Goal: Task Accomplishment & Management: Use online tool/utility

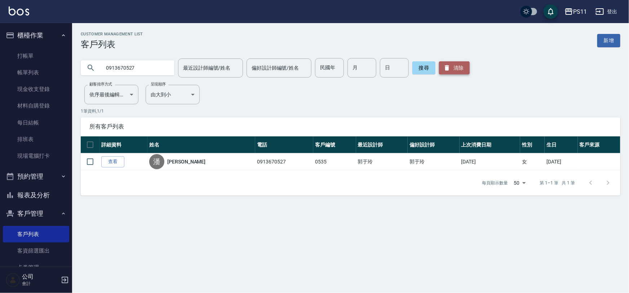
drag, startPoint x: 443, startPoint y: 69, endPoint x: 411, endPoint y: 71, distance: 32.2
click at [443, 69] on icon "button" at bounding box center [446, 67] width 7 height 7
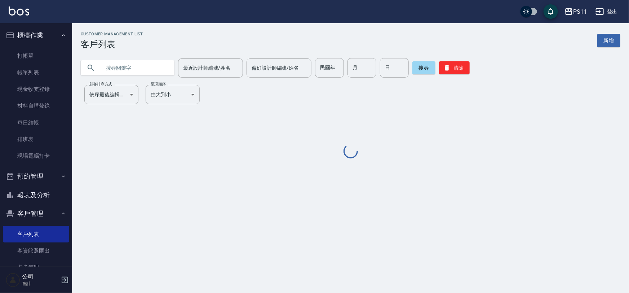
click at [113, 66] on input "text" at bounding box center [135, 67] width 68 height 19
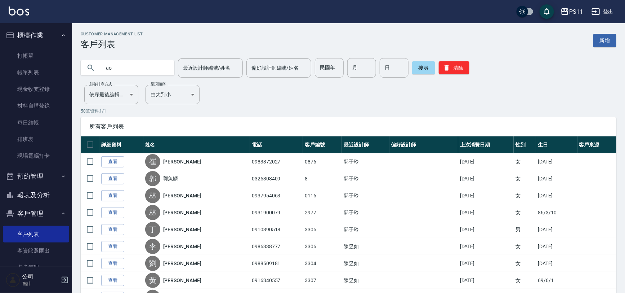
type input "a"
type input "每"
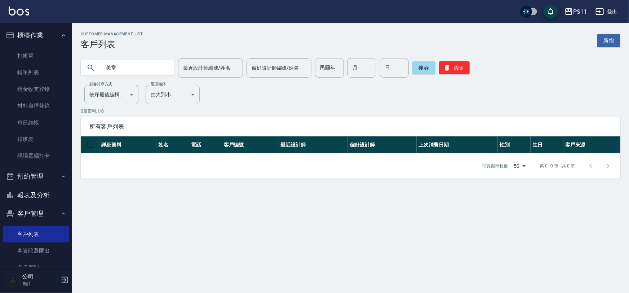
type input "美章"
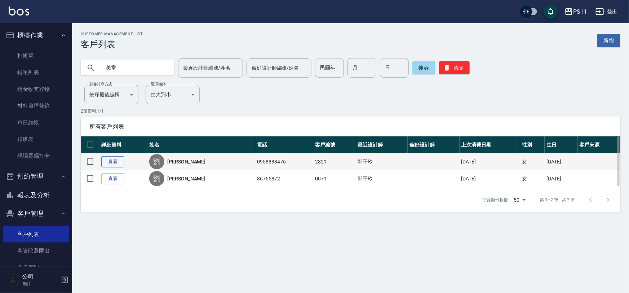
click at [103, 160] on link "查看" at bounding box center [112, 161] width 23 height 11
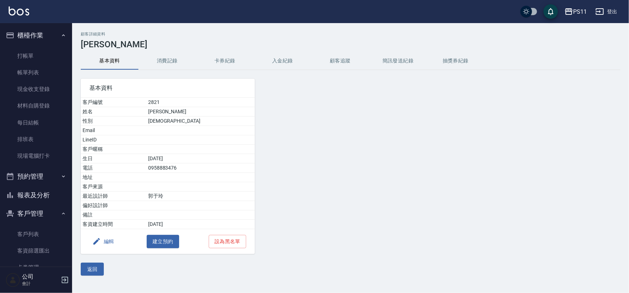
click at [173, 80] on div "基本資料" at bounding box center [168, 88] width 174 height 19
click at [167, 60] on button "消費記錄" at bounding box center [167, 60] width 58 height 17
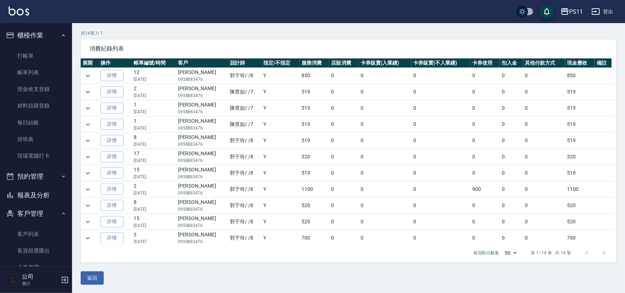
scroll to position [50, 0]
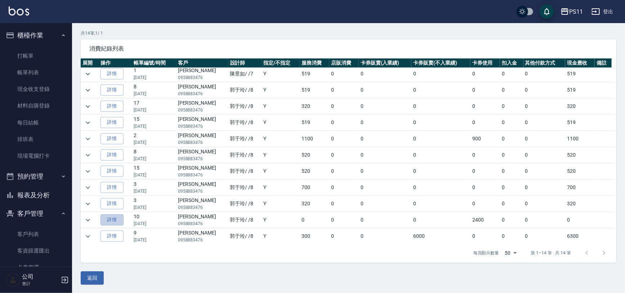
click at [120, 219] on link "詳情" at bounding box center [112, 219] width 23 height 11
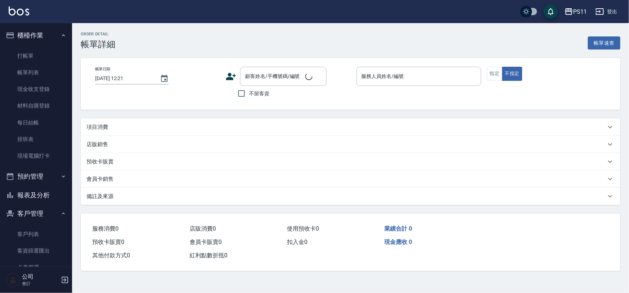
type input "[DATE] 18:23"
type input "郭于玲-8"
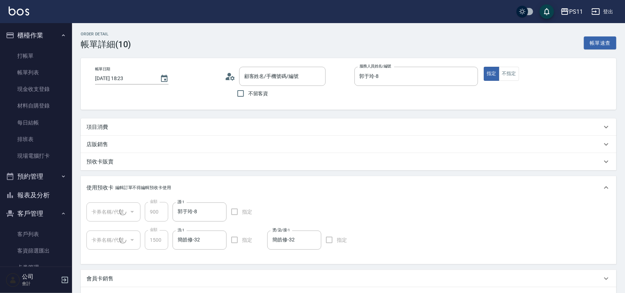
type input "[PERSON_NAME]/0958883476/2821"
type input "綠茶包套5次4500(1/1)"
type input "包套卡送染(1/1)"
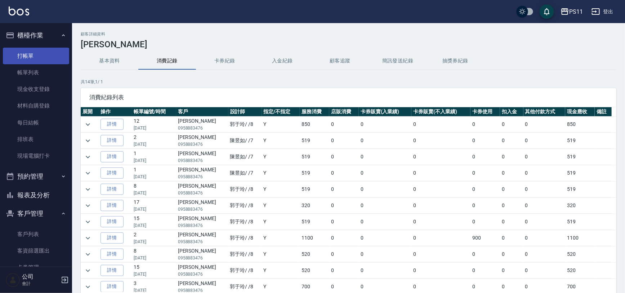
drag, startPoint x: 48, startPoint y: 54, endPoint x: 52, endPoint y: 52, distance: 4.5
click at [48, 54] on link "打帳單" at bounding box center [36, 56] width 66 height 17
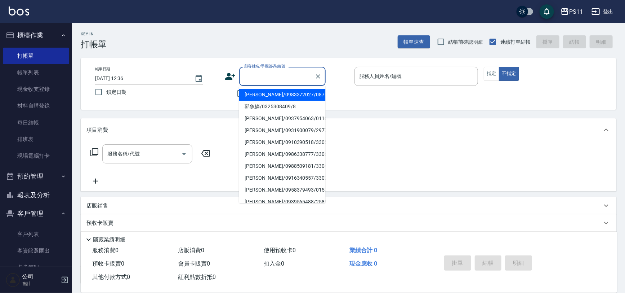
click at [292, 79] on input "顧客姓名/手機號碼/編號" at bounding box center [277, 76] width 69 height 13
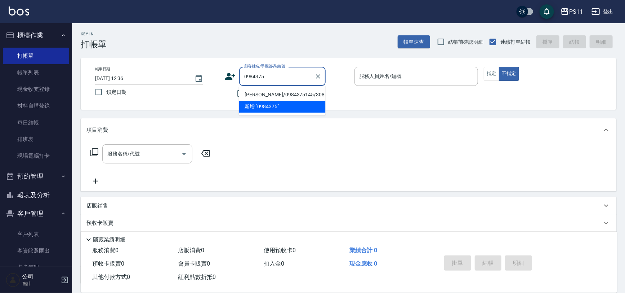
click at [269, 94] on li "[PERSON_NAME]/0984375145/3087" at bounding box center [282, 95] width 87 height 12
type input "[PERSON_NAME]/0984375145/3087"
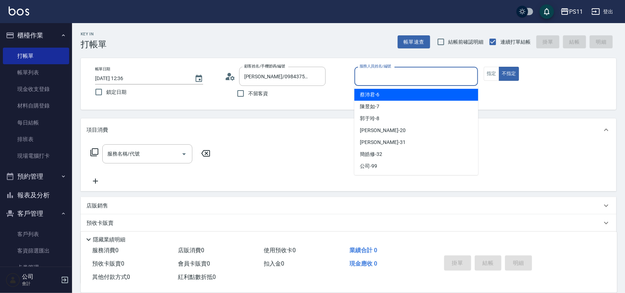
click at [401, 72] on input "服務人員姓名/編號" at bounding box center [417, 76] width 118 height 13
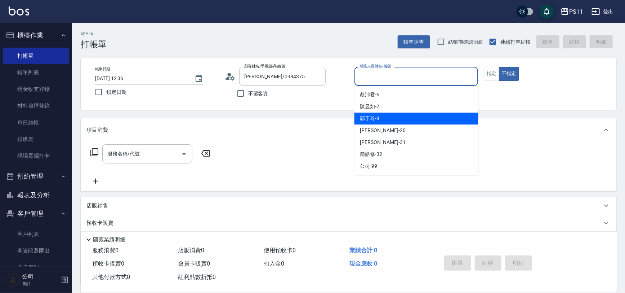
click at [393, 121] on div "郭于玲 -8" at bounding box center [417, 118] width 124 height 12
type input "郭于玲-8"
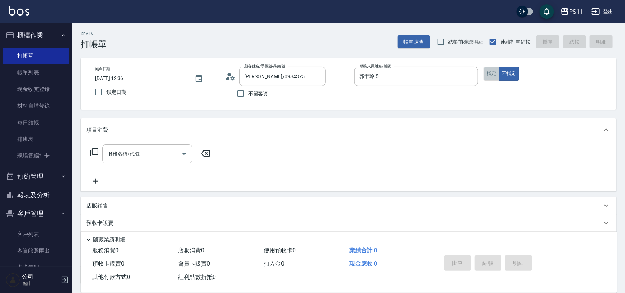
click at [492, 75] on button "指定" at bounding box center [491, 74] width 15 height 14
click at [93, 155] on icon at bounding box center [94, 152] width 9 height 9
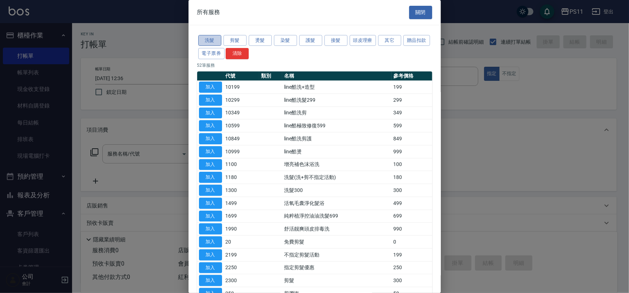
click at [210, 40] on button "洗髮" at bounding box center [209, 40] width 23 height 11
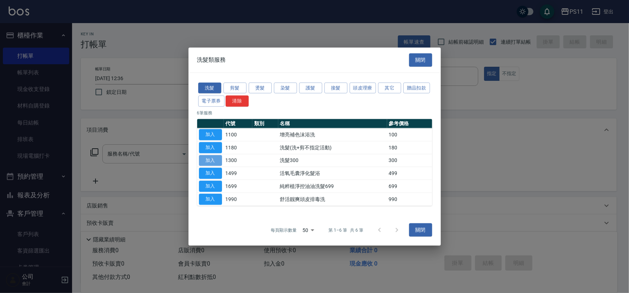
click at [210, 160] on button "加入" at bounding box center [210, 160] width 23 height 11
type input "洗髮300(1300)"
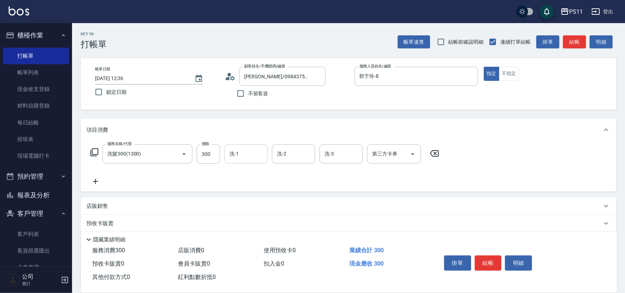
click at [251, 160] on div "洗-1" at bounding box center [246, 153] width 43 height 19
type input "[PERSON_NAME]-20"
click at [101, 182] on icon at bounding box center [96, 181] width 18 height 9
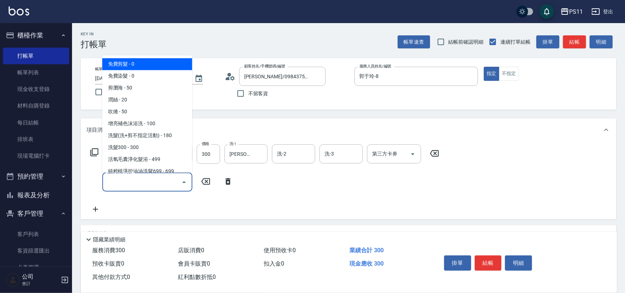
click at [123, 179] on input "服務名稱/代號" at bounding box center [142, 182] width 73 height 13
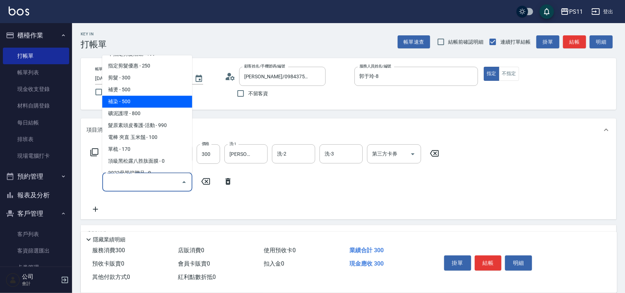
scroll to position [131, 0]
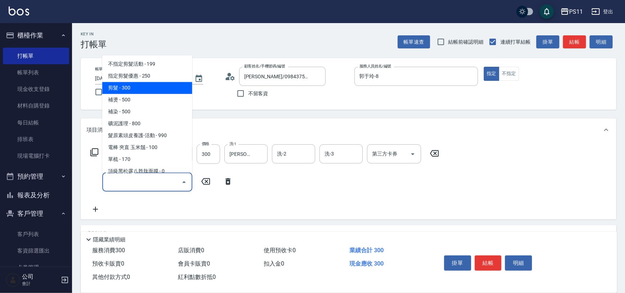
drag, startPoint x: 140, startPoint y: 87, endPoint x: 411, endPoint y: 133, distance: 274.2
click at [141, 87] on span "剪髮 - 300" at bounding box center [147, 88] width 90 height 12
type input "剪髮(2300)"
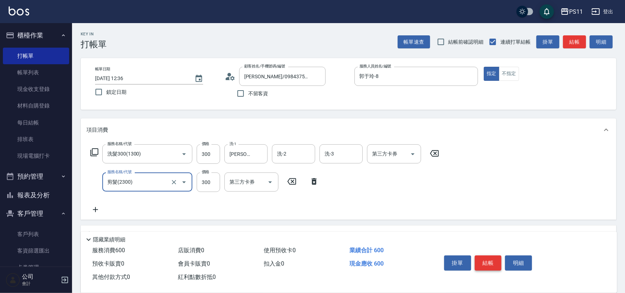
click at [488, 266] on button "結帳" at bounding box center [488, 262] width 27 height 15
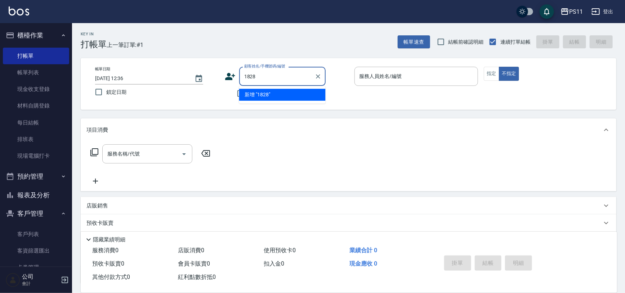
type input "1828"
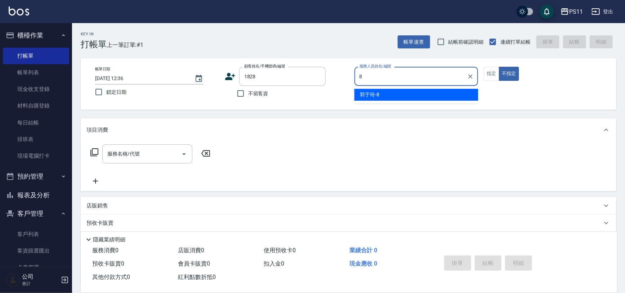
type input "郭于玲-8"
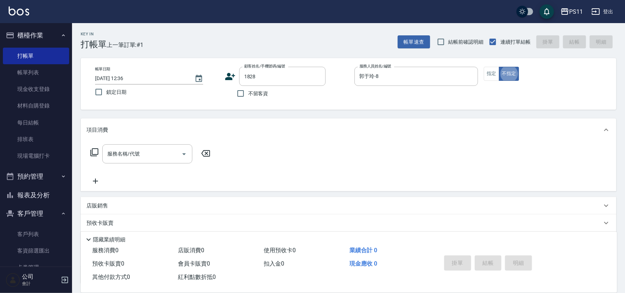
type button "false"
type input "[PERSON_NAME]/0910232283/1828"
click at [489, 72] on button "指定" at bounding box center [491, 74] width 15 height 14
click at [93, 150] on icon at bounding box center [94, 152] width 9 height 9
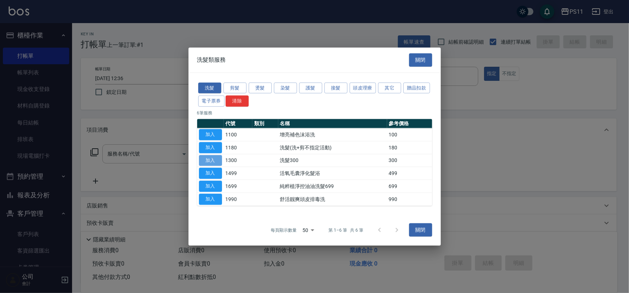
click at [216, 160] on button "加入" at bounding box center [210, 160] width 23 height 11
type input "洗髮300(1300)"
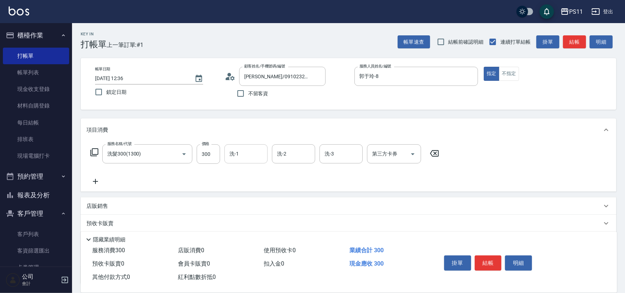
click at [239, 156] on input "洗-1" at bounding box center [246, 153] width 37 height 13
type input "[PERSON_NAME]-31"
drag, startPoint x: 103, startPoint y: 180, endPoint x: 123, endPoint y: 180, distance: 20.2
click at [105, 180] on div "服務名稱/代號 洗髮300(1300) 服務名稱/代號 價格 300 價格 洗-1 [PERSON_NAME]-31 洗-1 洗-2 洗-2 洗-3 洗-3 …" at bounding box center [265, 164] width 357 height 41
click at [139, 180] on div "服務名稱/代號 洗髮300(1300) 服務名稱/代號 價格 300 價格 洗-1 [PERSON_NAME]-31 洗-1 洗-2 洗-2 洗-3 洗-3 …" at bounding box center [265, 164] width 357 height 41
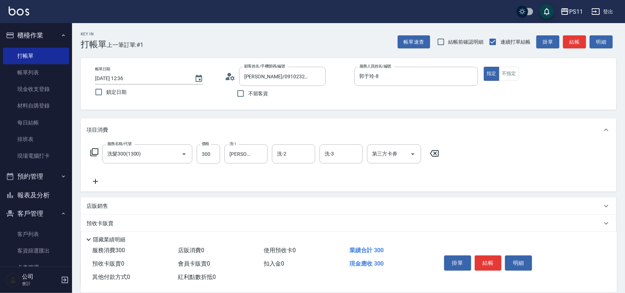
click at [96, 176] on div "服務名稱/代號 洗髮300(1300) 服務名稱/代號 價格 300 價格 洗-1 [PERSON_NAME]-31 洗-1 洗-2 洗-2 洗-3 洗-3 …" at bounding box center [265, 164] width 357 height 41
click at [97, 183] on icon at bounding box center [96, 181] width 18 height 9
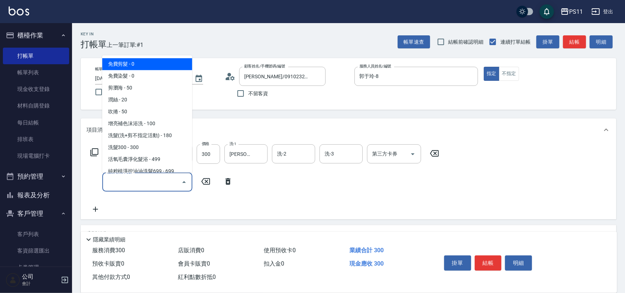
click at [128, 186] on input "服務名稱/代號" at bounding box center [142, 182] width 73 height 13
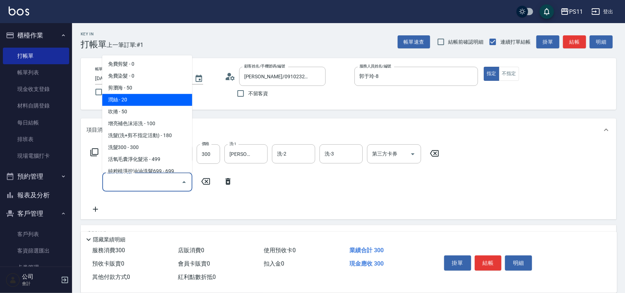
drag, startPoint x: 136, startPoint y: 100, endPoint x: 208, endPoint y: 162, distance: 95.1
click at [137, 100] on span "潤絲 - 20" at bounding box center [147, 100] width 90 height 12
type input "潤絲(820)"
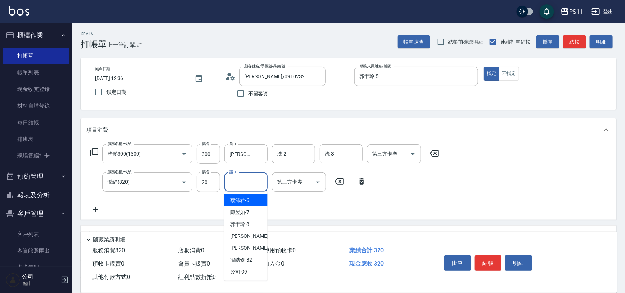
click at [241, 186] on input "護-1" at bounding box center [246, 182] width 37 height 13
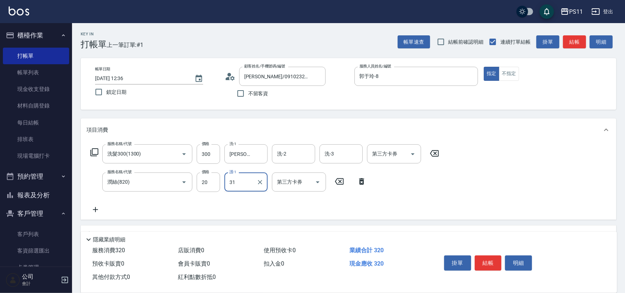
type input "[PERSON_NAME]-31"
click at [483, 264] on button "結帳" at bounding box center [488, 262] width 27 height 15
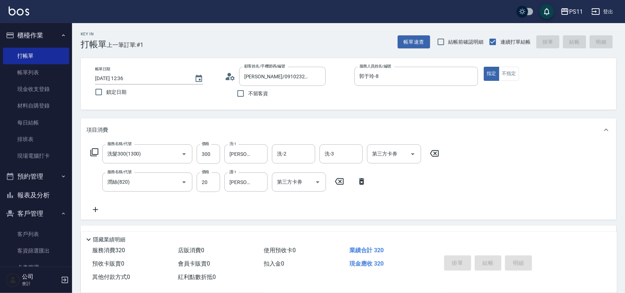
type input "[DATE] 12:58"
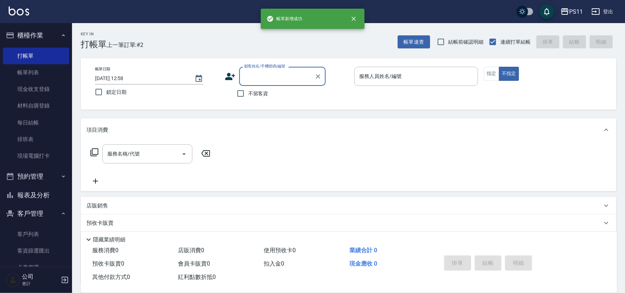
click at [40, 195] on button "報表及分析" at bounding box center [36, 195] width 66 height 19
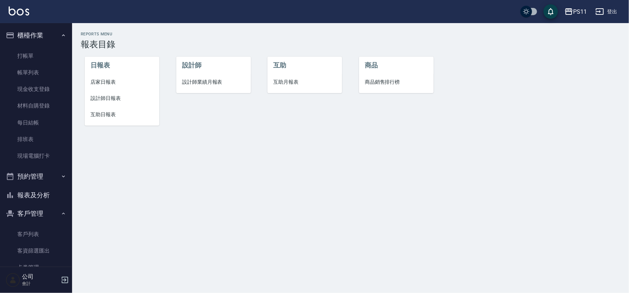
click at [116, 98] on span "設計師日報表" at bounding box center [121, 98] width 63 height 8
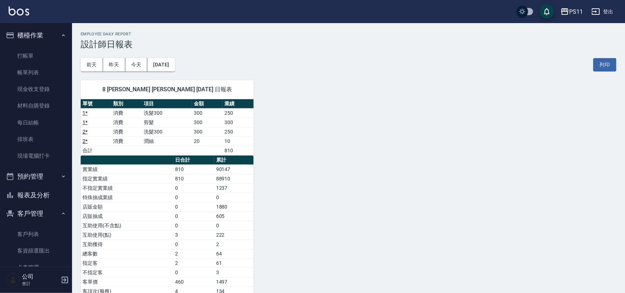
click at [363, 169] on div "8 [PERSON_NAME] [PERSON_NAME] [DATE] 日報表 單號 類別 項目 金額 業績 1 * 消費 洗髮300 300 250 1 …" at bounding box center [344, 192] width 545 height 243
click at [27, 50] on link "打帳單" at bounding box center [36, 56] width 66 height 17
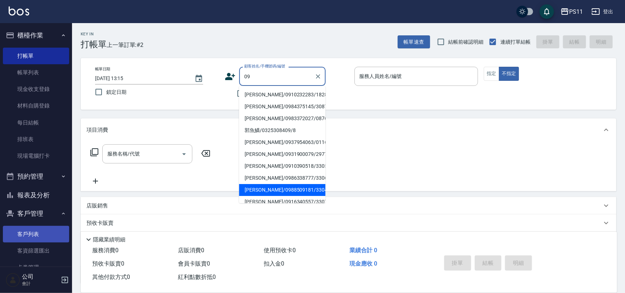
type input "09"
click at [48, 233] on link "客戶列表" at bounding box center [36, 234] width 66 height 17
